Goal: Navigation & Orientation: Find specific page/section

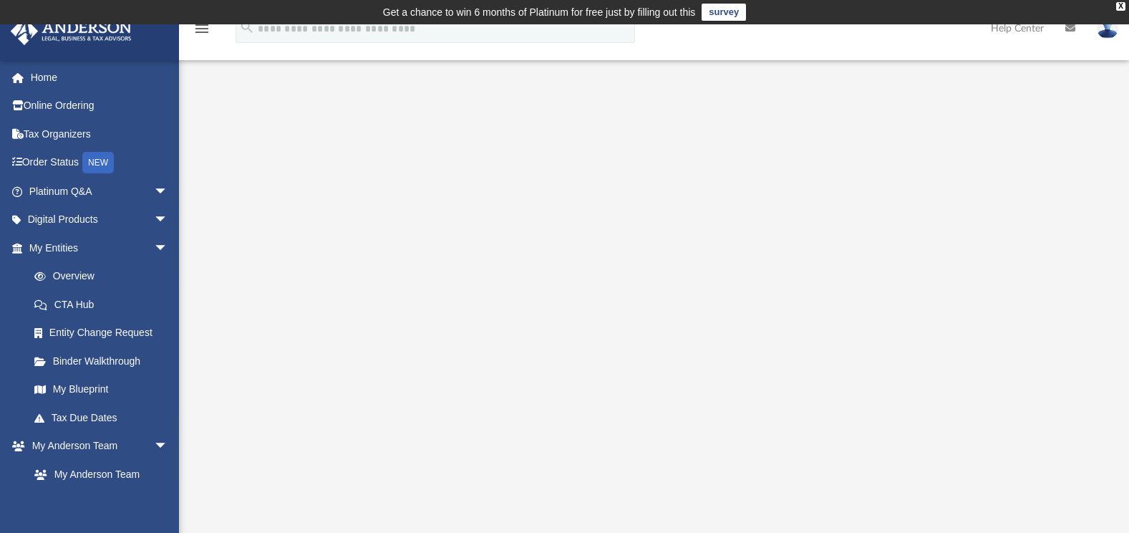
scroll to position [145, 0]
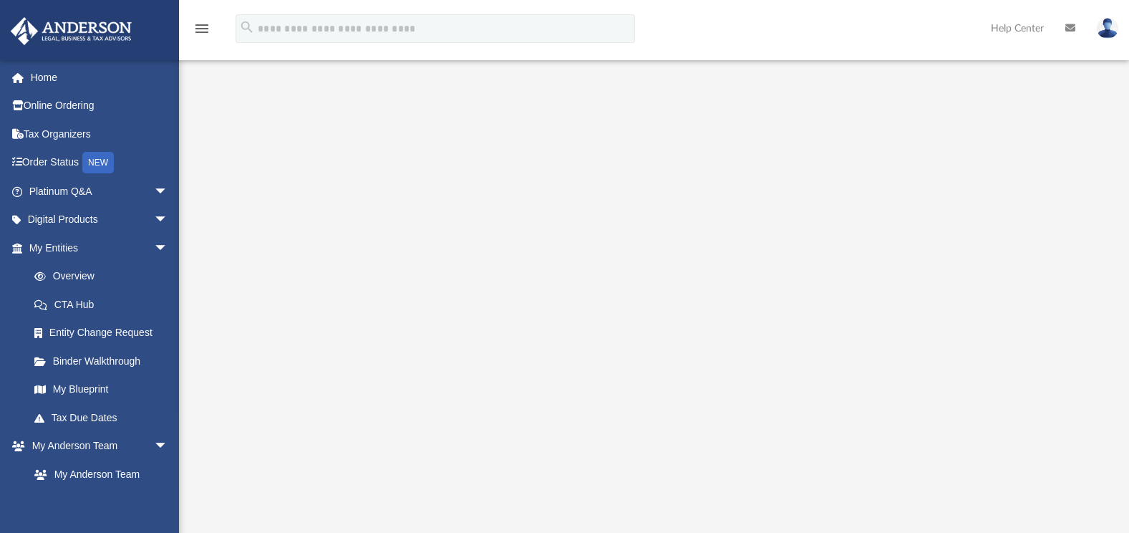
click at [1104, 28] on img at bounding box center [1107, 28] width 21 height 21
click at [1079, 108] on div at bounding box center [653, 255] width 855 height 573
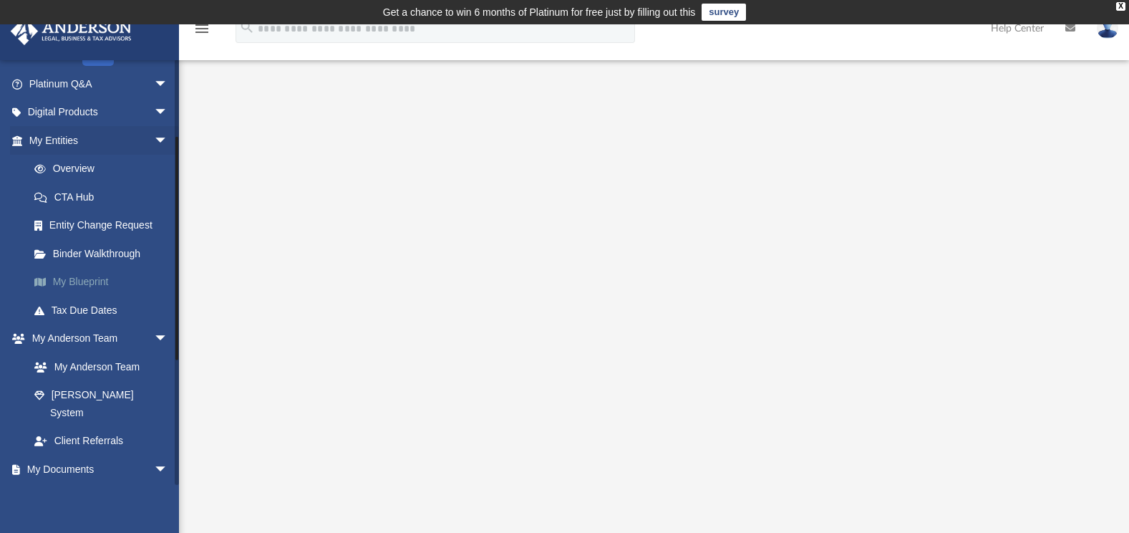
scroll to position [143, 0]
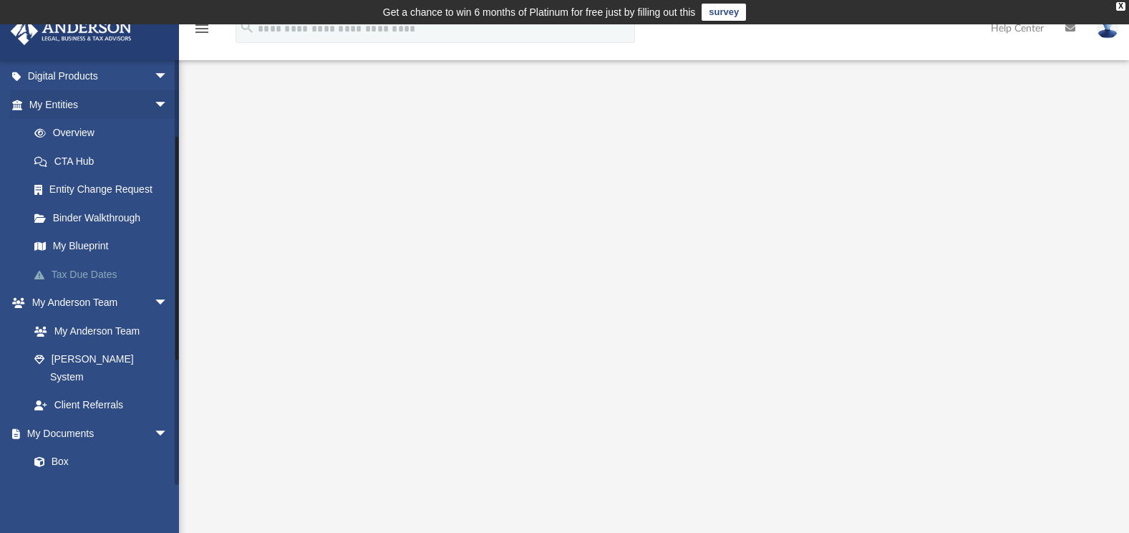
click at [81, 273] on link "Tax Due Dates" at bounding box center [105, 274] width 170 height 29
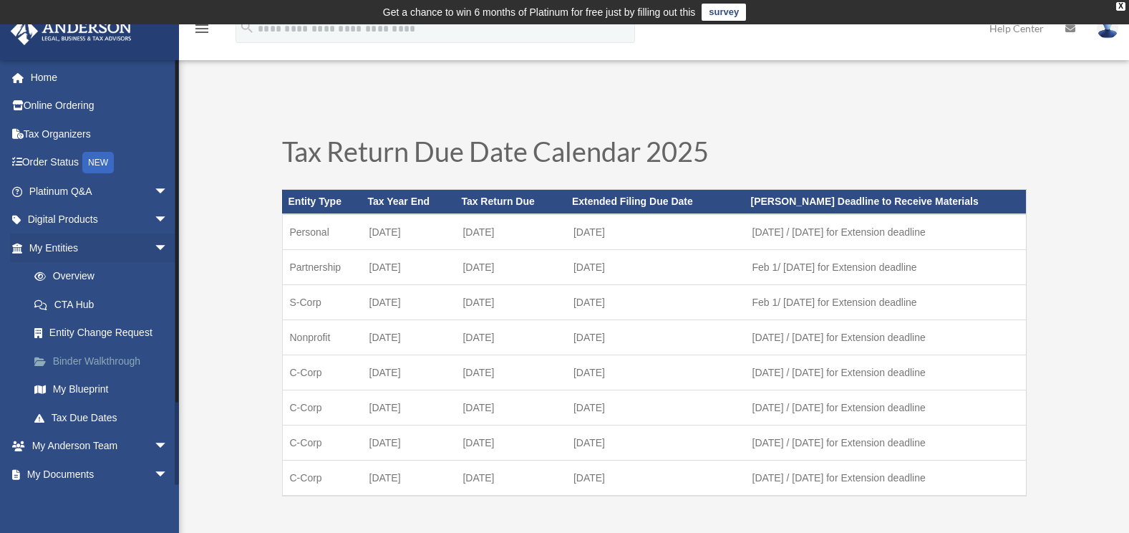
click at [87, 357] on link "Binder Walkthrough" at bounding box center [105, 360] width 170 height 29
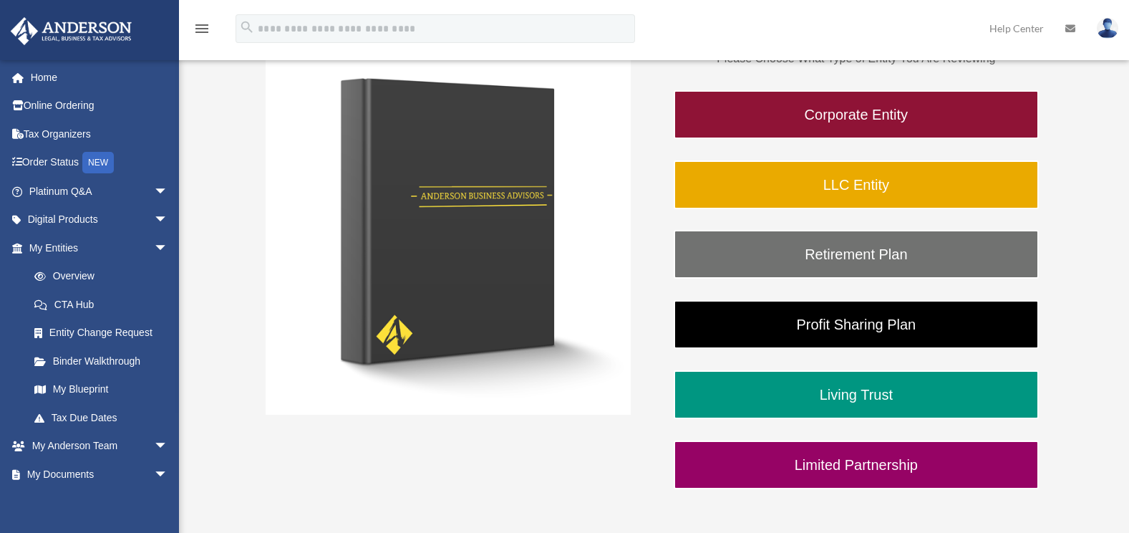
scroll to position [286, 0]
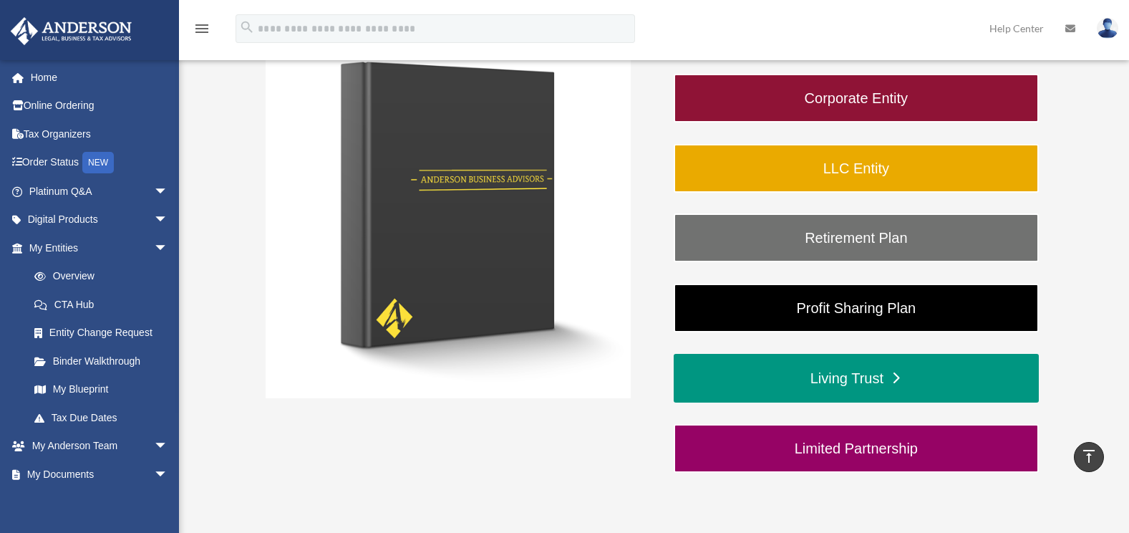
click at [891, 381] on link "Living Trust" at bounding box center [856, 378] width 365 height 49
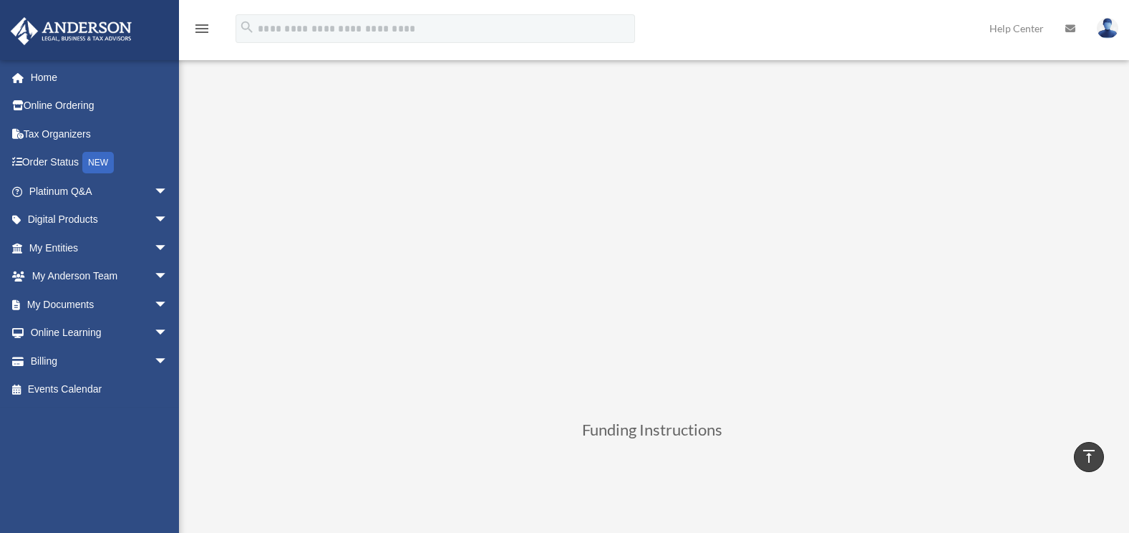
scroll to position [215, 0]
click at [109, 302] on link "My Documents arrow_drop_down" at bounding box center [100, 304] width 180 height 29
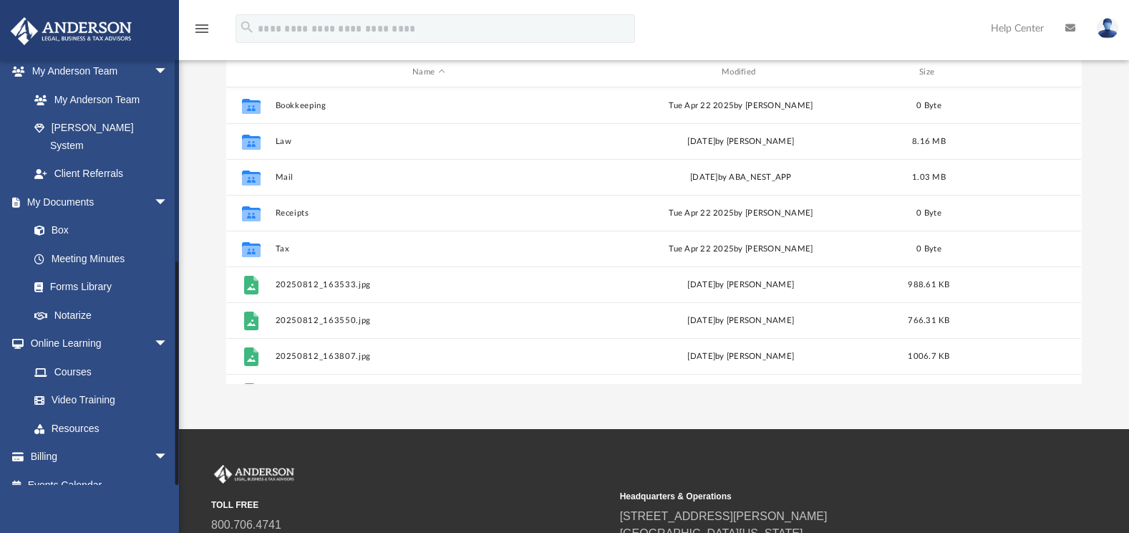
scroll to position [215, 0]
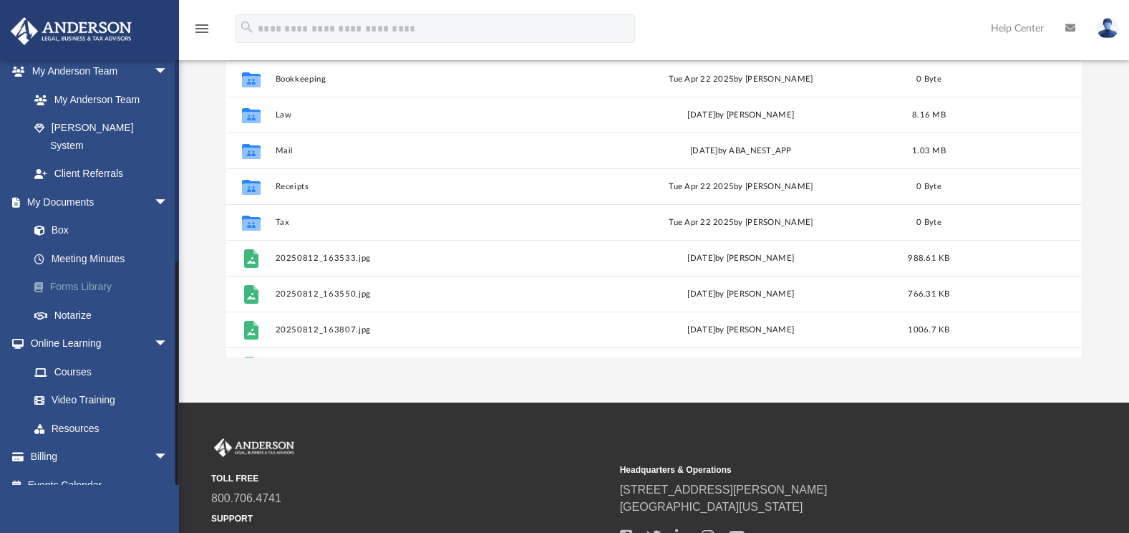
click at [91, 273] on link "Forms Library" at bounding box center [105, 287] width 170 height 29
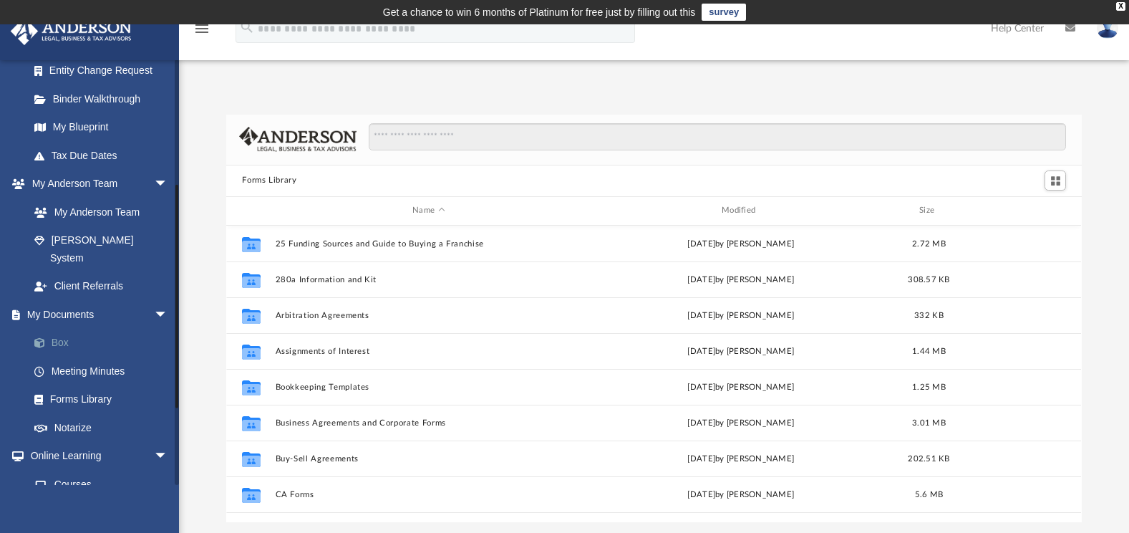
scroll to position [286, 0]
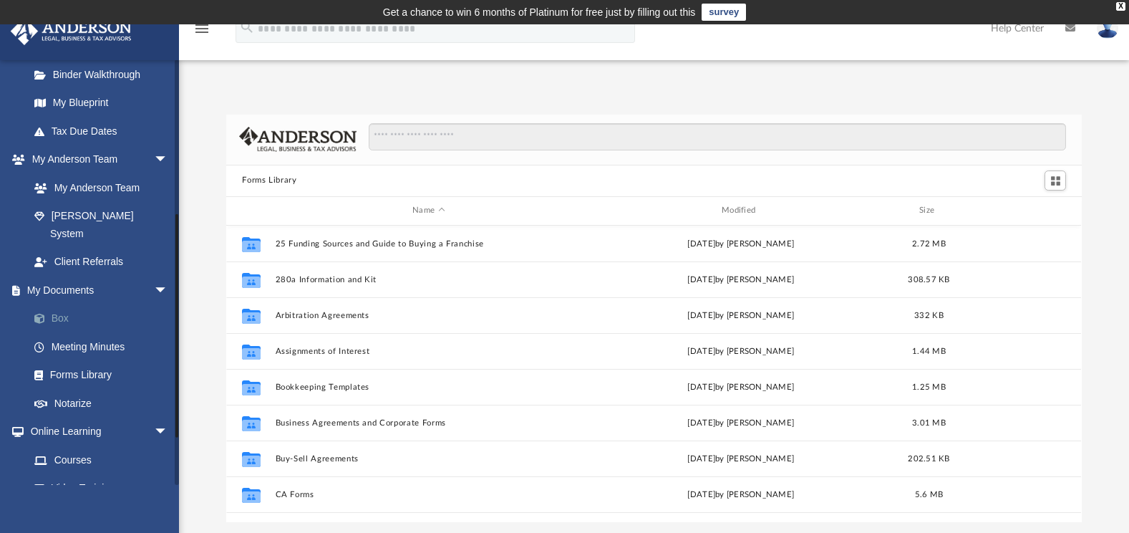
click at [58, 304] on link "Box" at bounding box center [105, 318] width 170 height 29
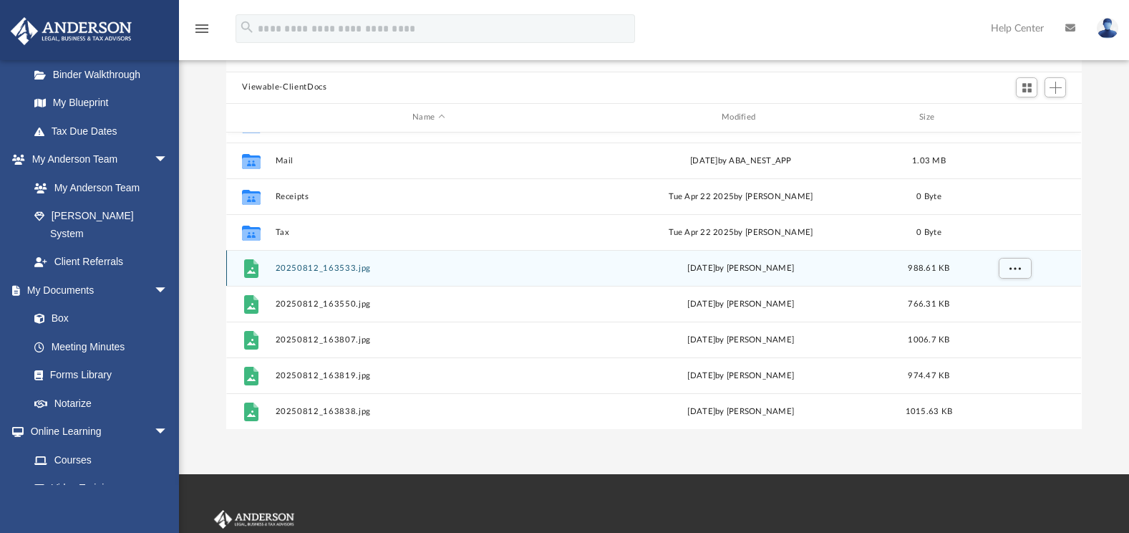
click at [256, 269] on icon "grid" at bounding box center [251, 267] width 14 height 19
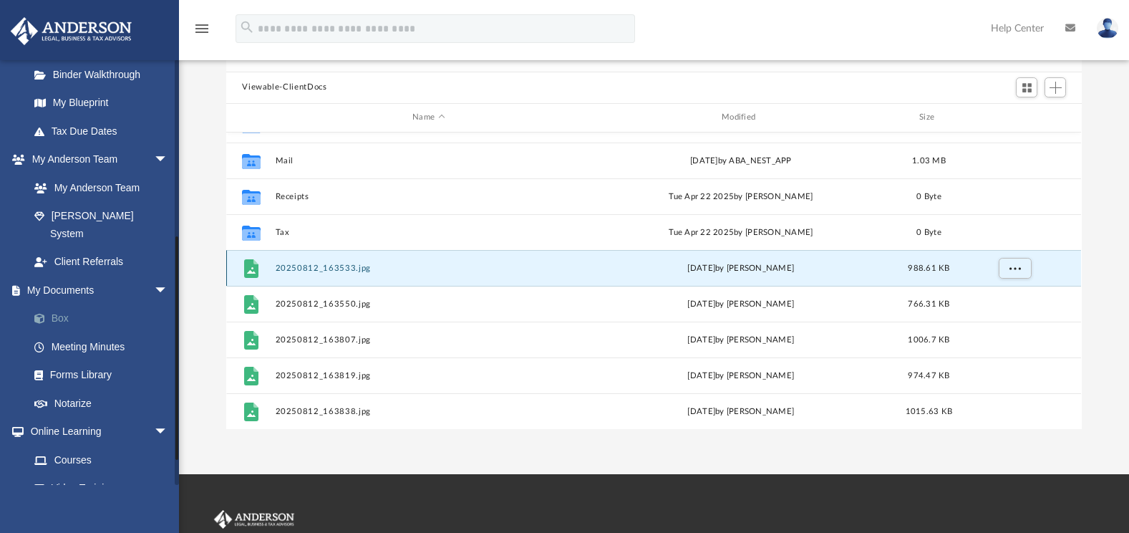
scroll to position [358, 0]
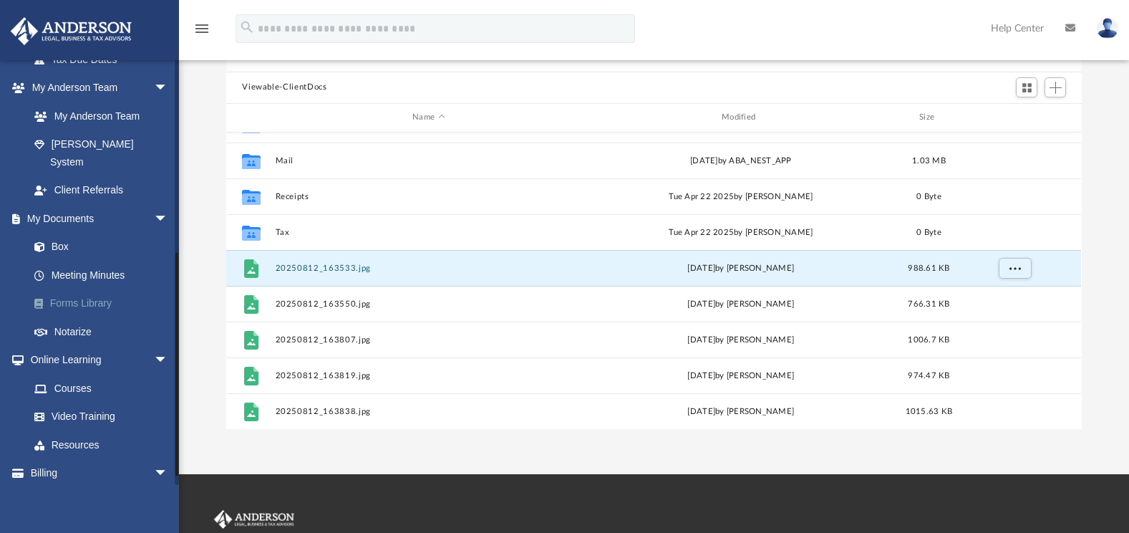
click at [117, 289] on link "Forms Library" at bounding box center [105, 303] width 170 height 29
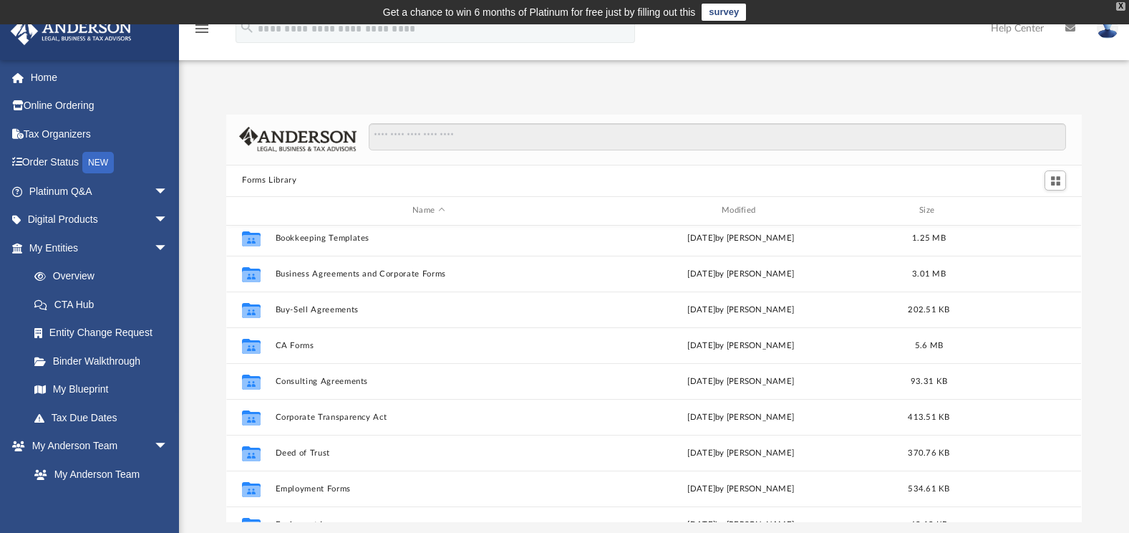
click at [1119, 6] on div "X" at bounding box center [1120, 6] width 9 height 9
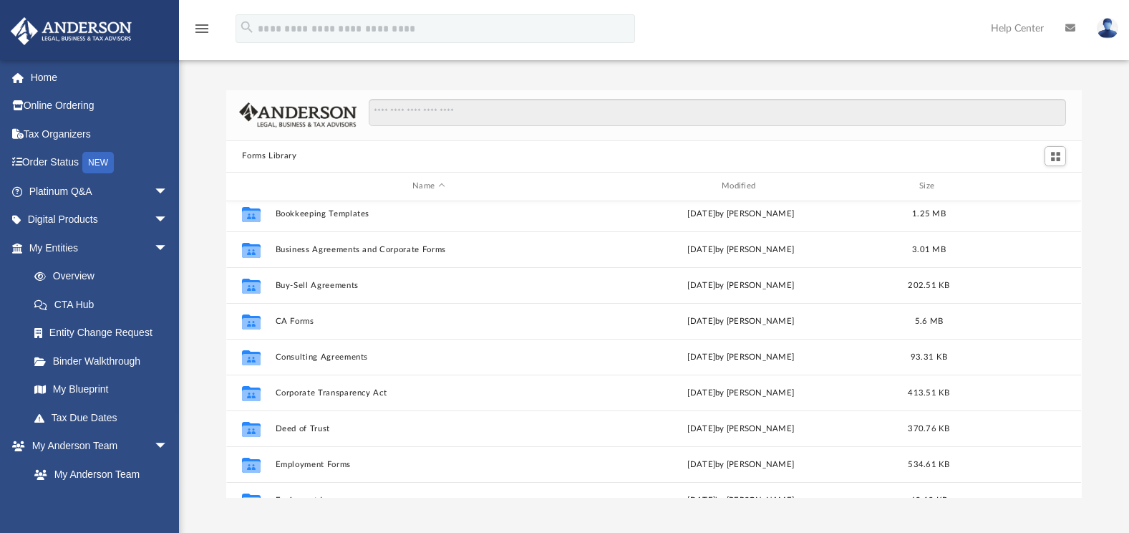
click at [1108, 23] on img at bounding box center [1107, 28] width 21 height 21
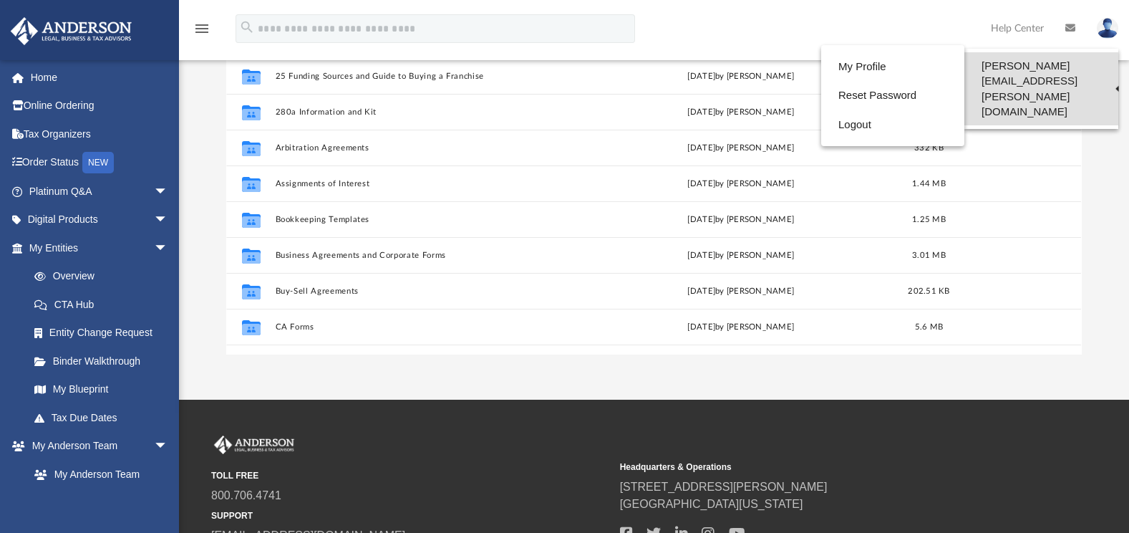
click at [1094, 64] on link "[PERSON_NAME][EMAIL_ADDRESS][PERSON_NAME][DOMAIN_NAME]" at bounding box center [1041, 88] width 154 height 73
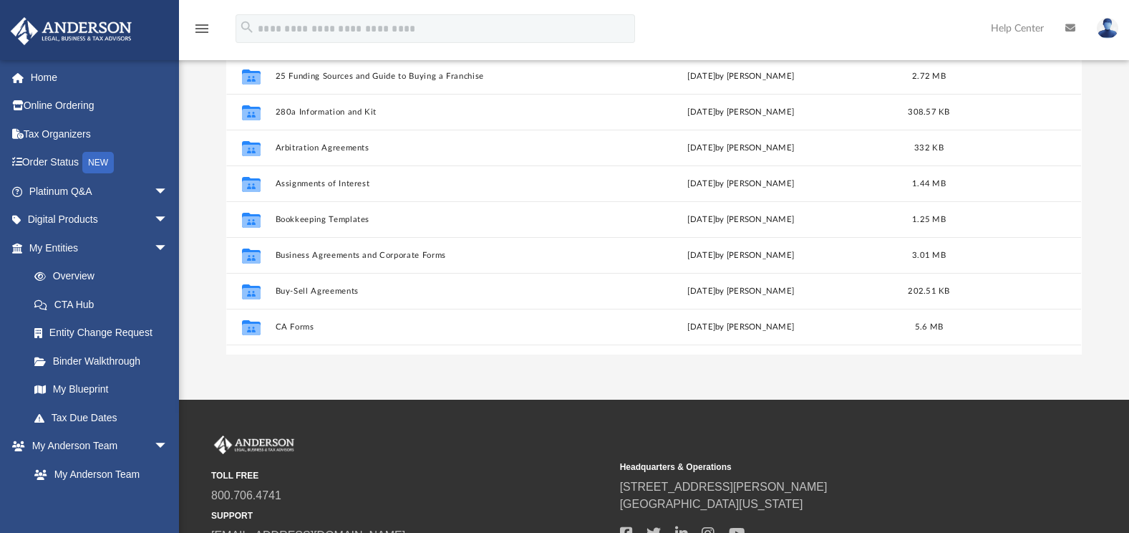
click at [1094, 64] on div "Forms Library Name Modified Size Collaborated Folder 25 Funding Sources and Gui…" at bounding box center [654, 150] width 950 height 407
click at [1104, 26] on img at bounding box center [1107, 28] width 21 height 21
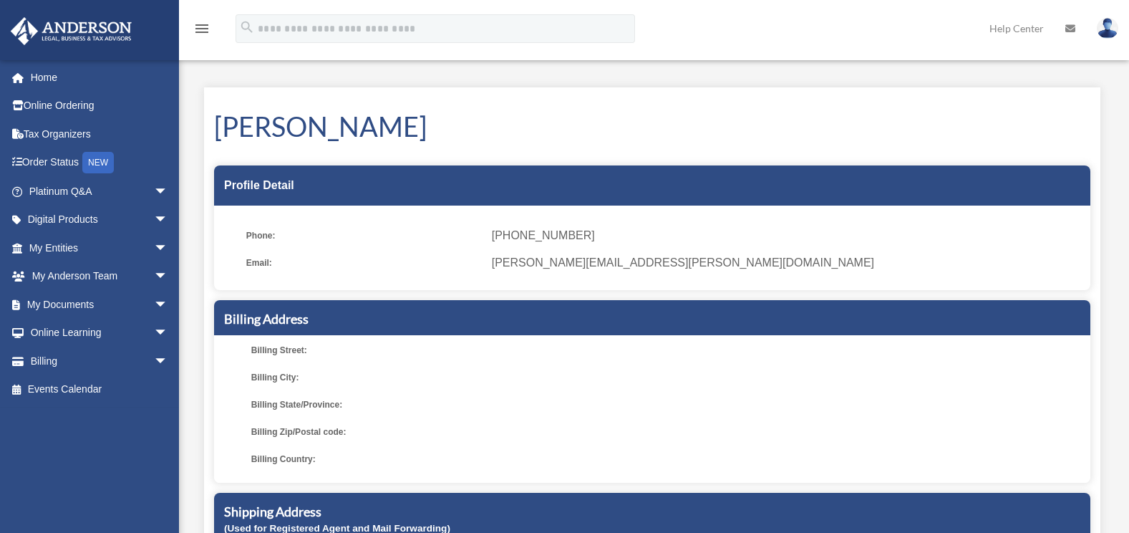
click at [1107, 26] on img at bounding box center [1107, 28] width 21 height 21
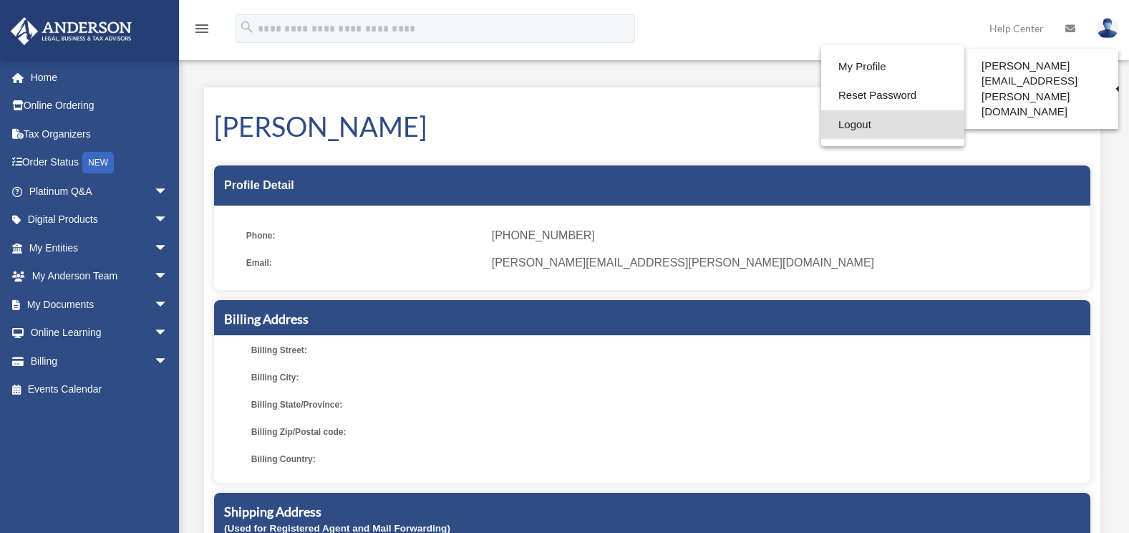
click at [874, 122] on link "Logout" at bounding box center [892, 124] width 143 height 29
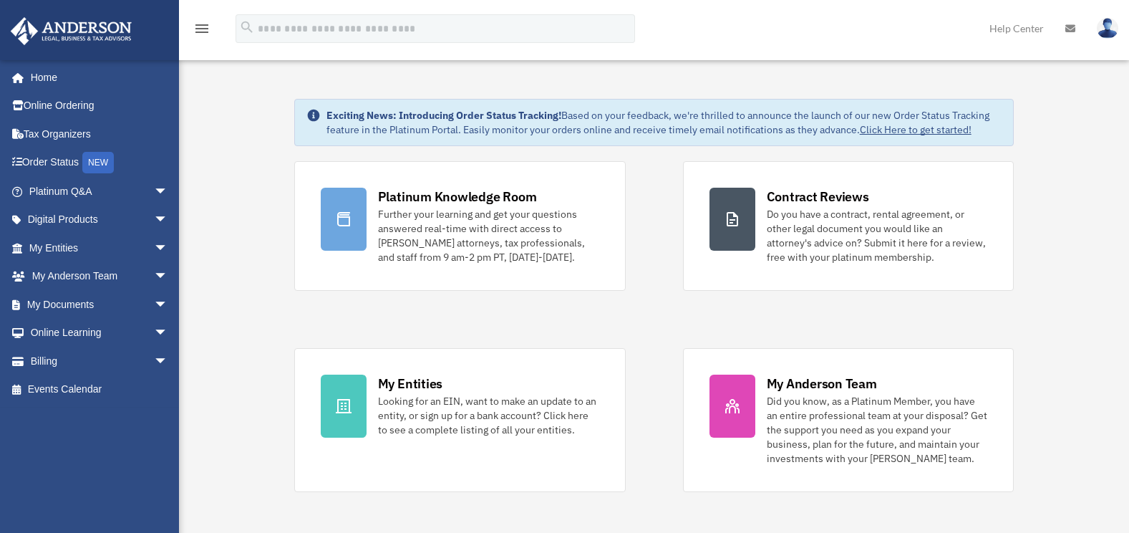
click at [1107, 17] on link at bounding box center [1107, 27] width 43 height 63
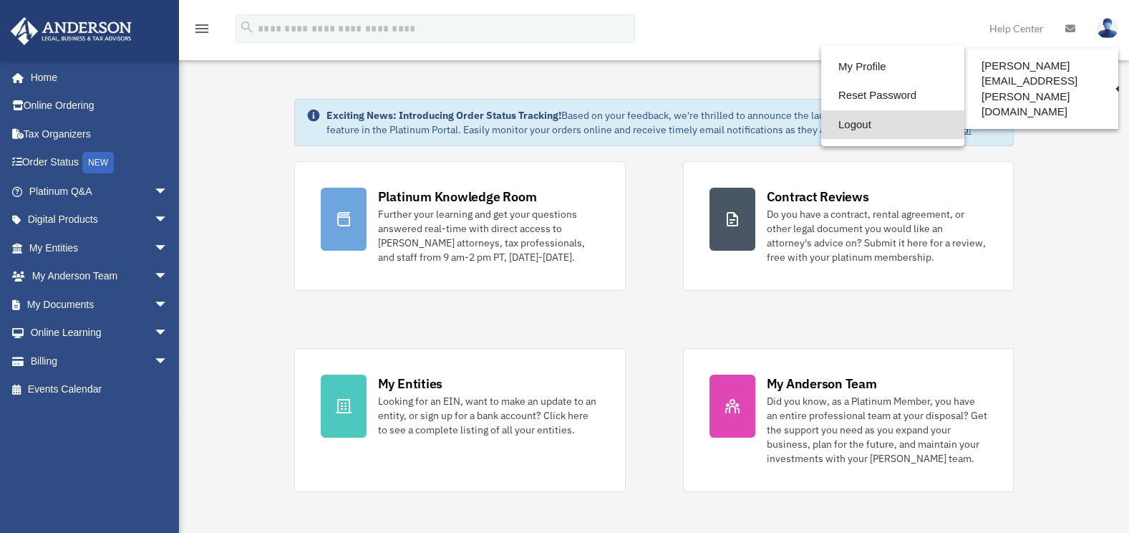
click at [844, 125] on link "Logout" at bounding box center [892, 124] width 143 height 29
